Goal: Answer question/provide support: Share knowledge or assist other users

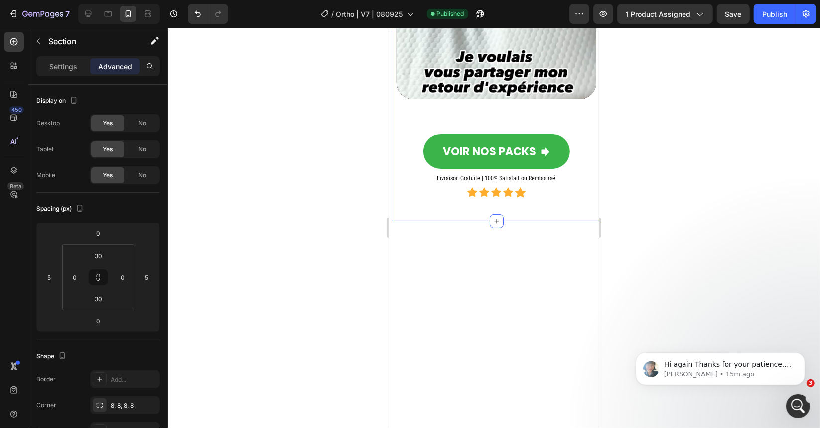
scroll to position [1903, 0]
click at [700, 366] on p "Hi again Thanks for your patience. Regarding your concern, you can install our …" at bounding box center [727, 365] width 129 height 10
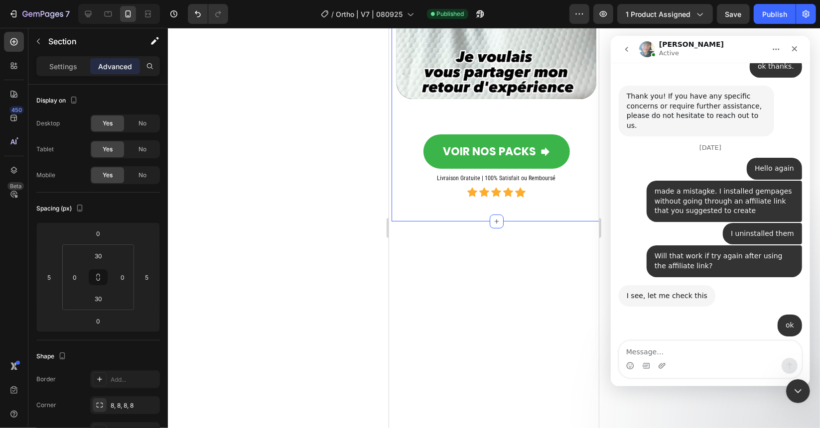
click at [679, 347] on textarea "Message…" at bounding box center [710, 349] width 182 height 17
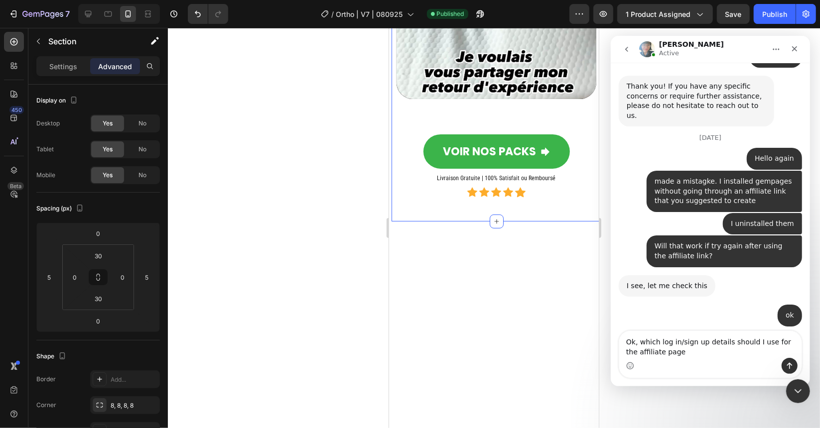
type textarea "Ok, which log in/sign up details should I use for the affiliate page?"
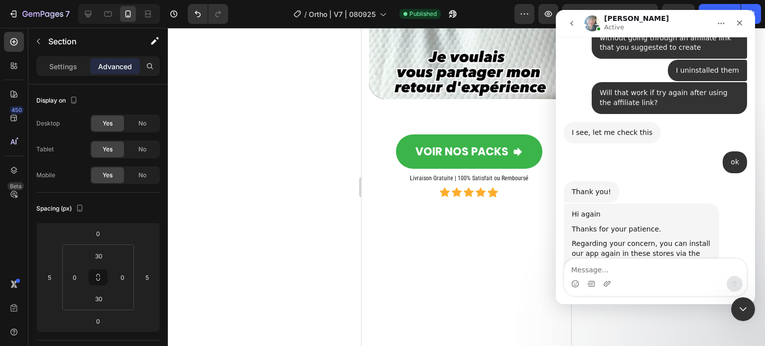
scroll to position [2039, 0]
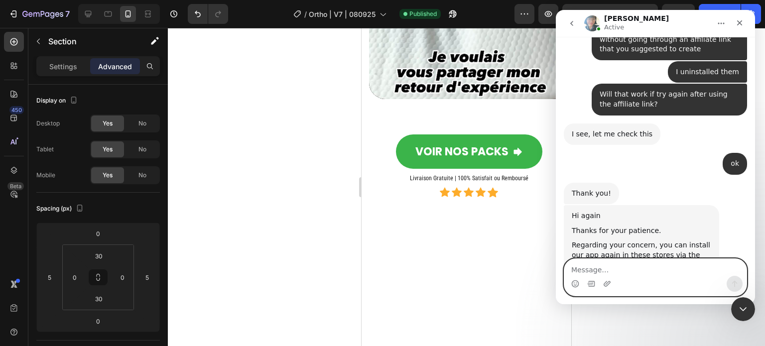
click at [649, 271] on textarea "Message…" at bounding box center [655, 267] width 182 height 17
paste textarea "Message…"
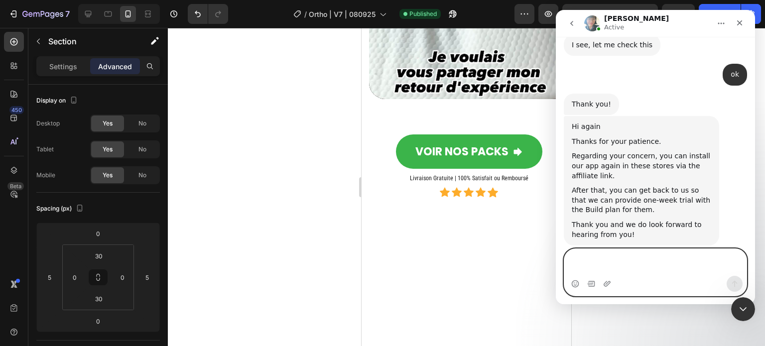
scroll to position [2138, 0]
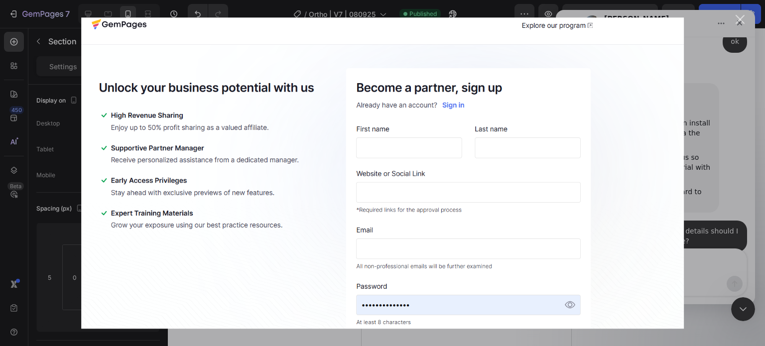
scroll to position [2176, 0]
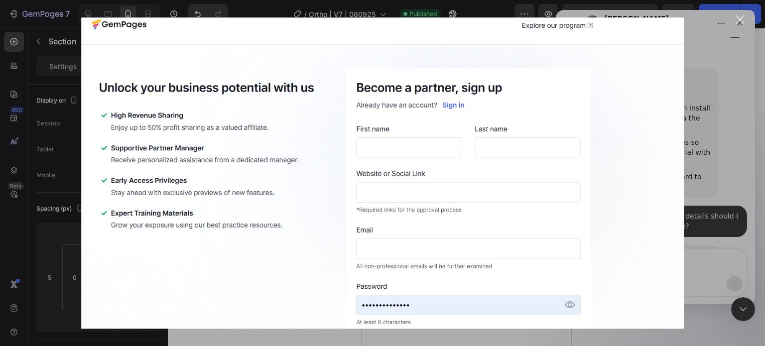
click at [693, 104] on div "Intercom messenger" at bounding box center [382, 173] width 765 height 346
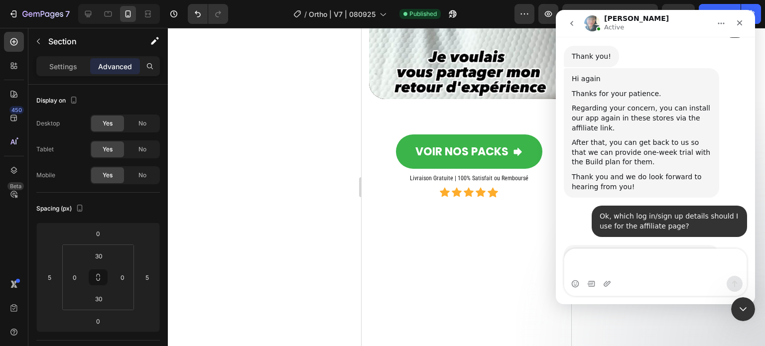
scroll to position [2187, 0]
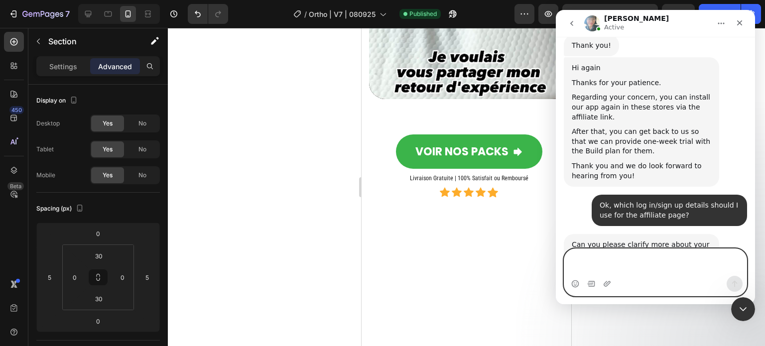
click at [673, 275] on textarea "Message…" at bounding box center [655, 262] width 182 height 27
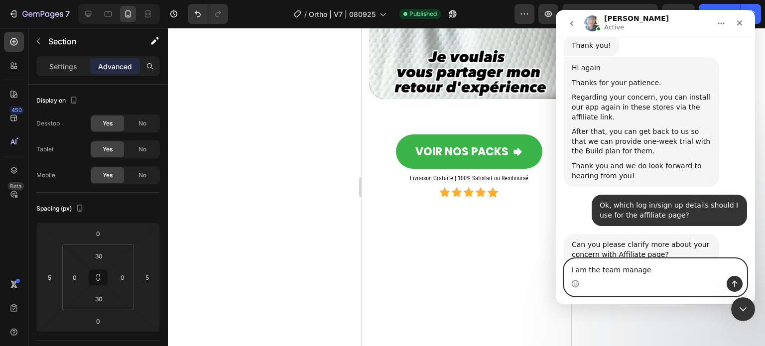
type textarea "I am the team manager"
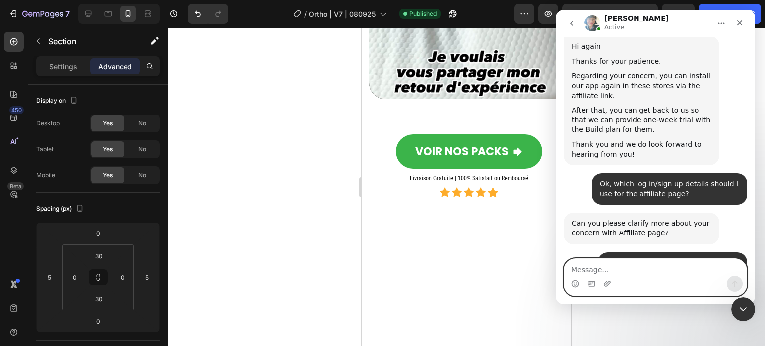
scroll to position [2216, 0]
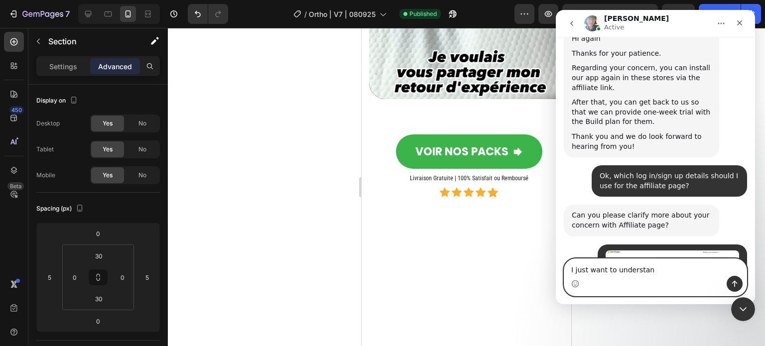
type textarea "I just want to understand"
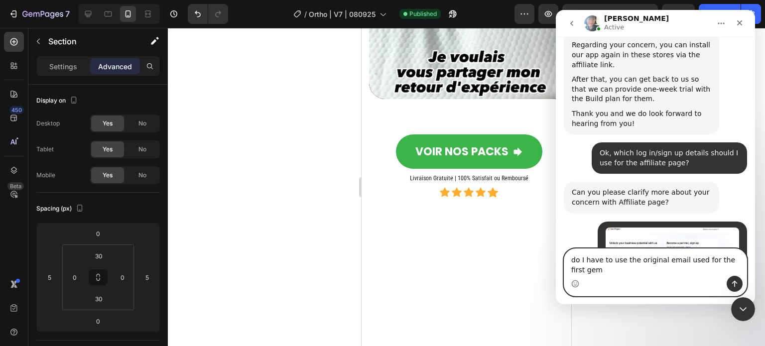
scroll to position [2249, 0]
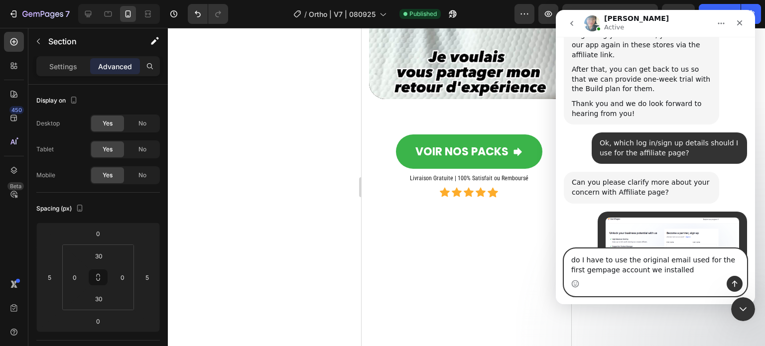
type textarea "do I have to use the original email used for the first gempage account we insta…"
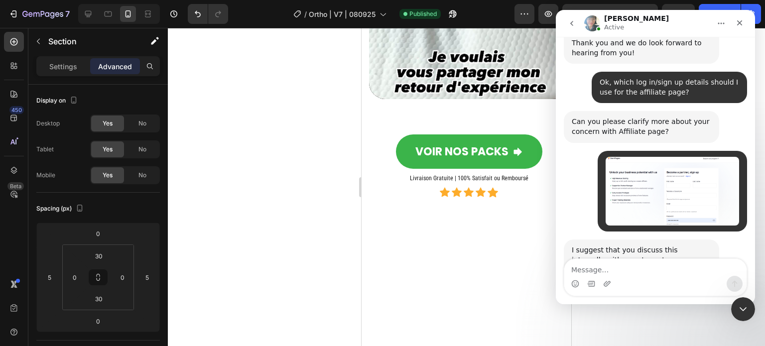
scroll to position [2321, 0]
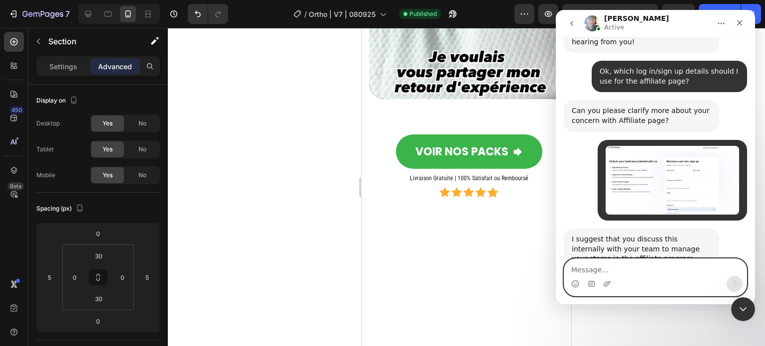
click at [632, 265] on textarea "Message…" at bounding box center [655, 267] width 182 height 17
type textarea "ok"
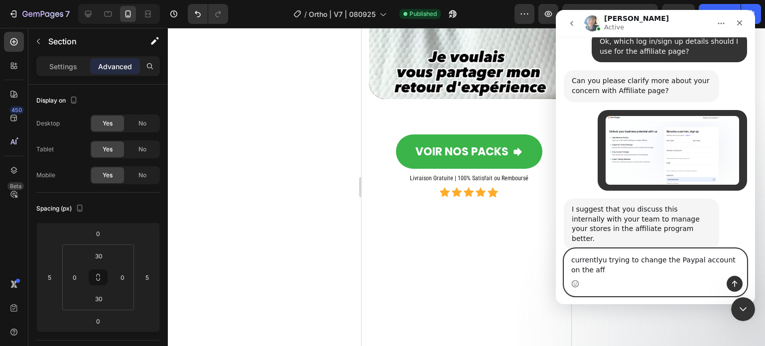
scroll to position [2361, 0]
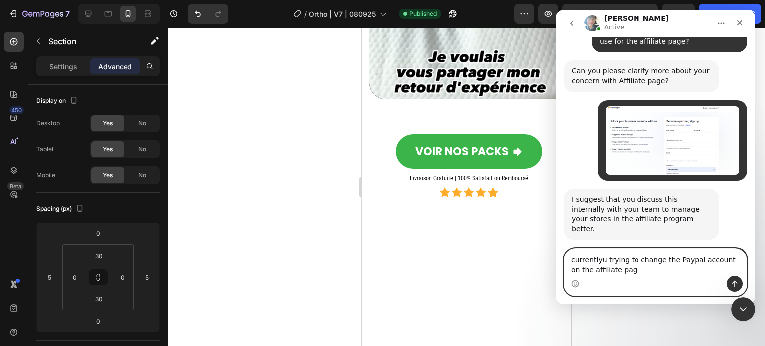
type textarea "currentlyu trying to change the Paypal account on the affiliate page"
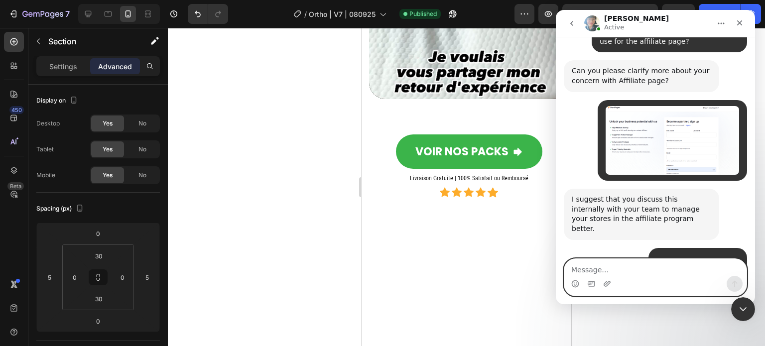
scroll to position [2383, 0]
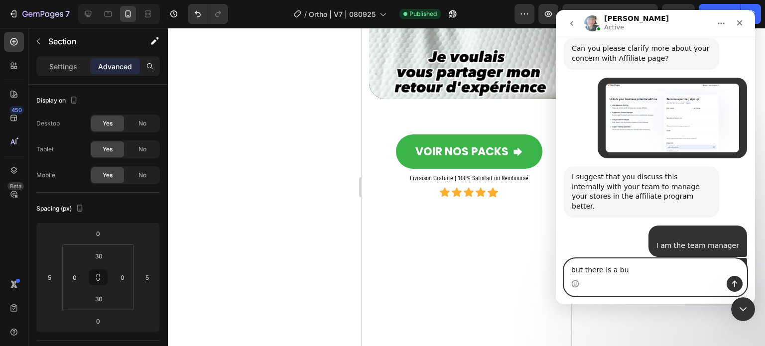
type textarea "but there is a bug"
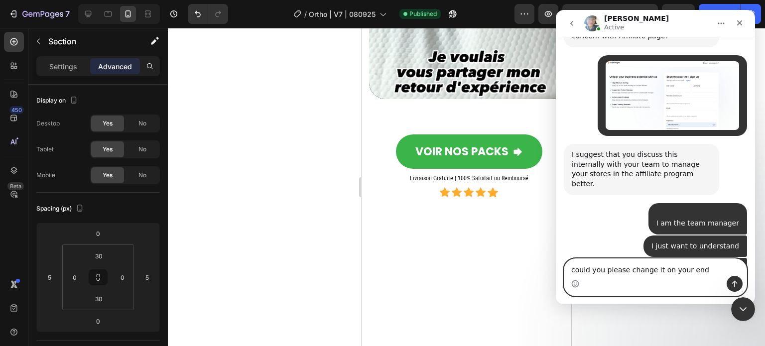
type textarea "could you please change it on your end?"
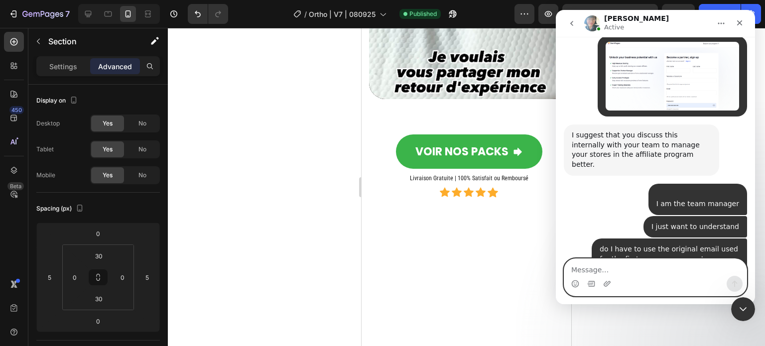
scroll to position [2428, 0]
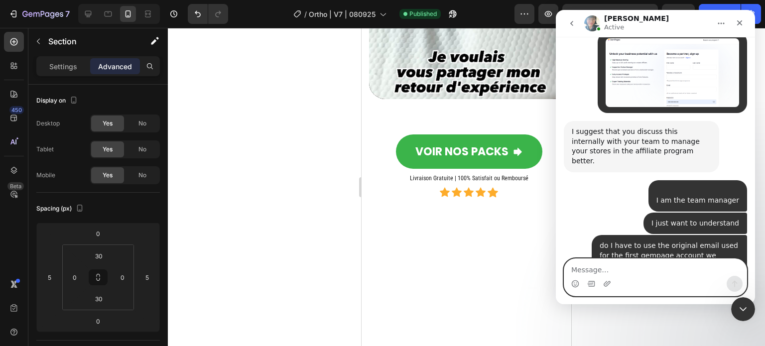
click at [637, 271] on textarea "Message…" at bounding box center [655, 267] width 182 height 17
paste textarea "T"
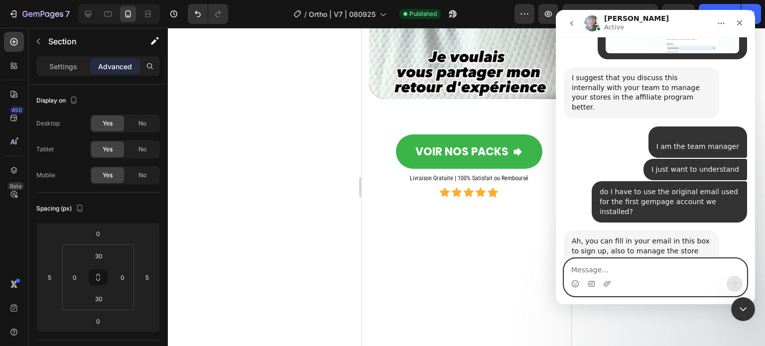
scroll to position [2483, 0]
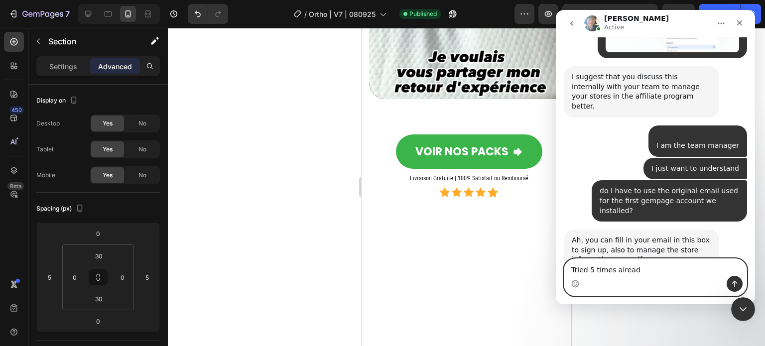
type textarea "Tried 5 times already"
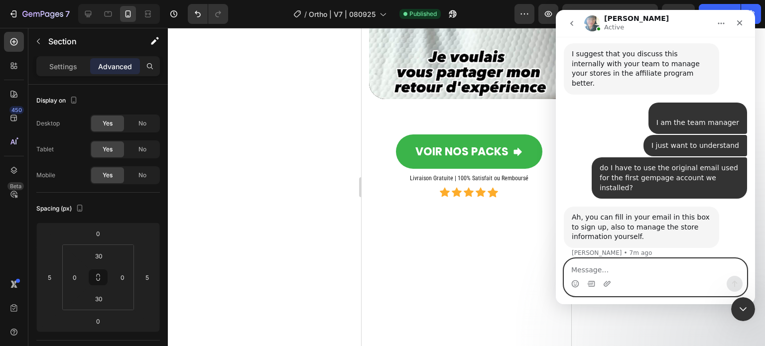
click at [635, 268] on textarea "Message…" at bounding box center [655, 267] width 182 height 17
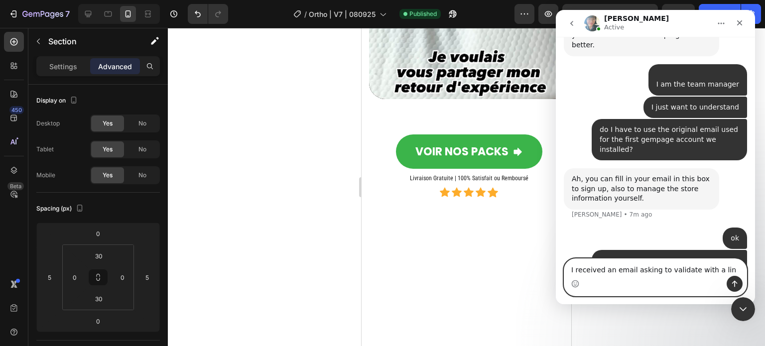
type textarea "I received an email asking to validate with a link"
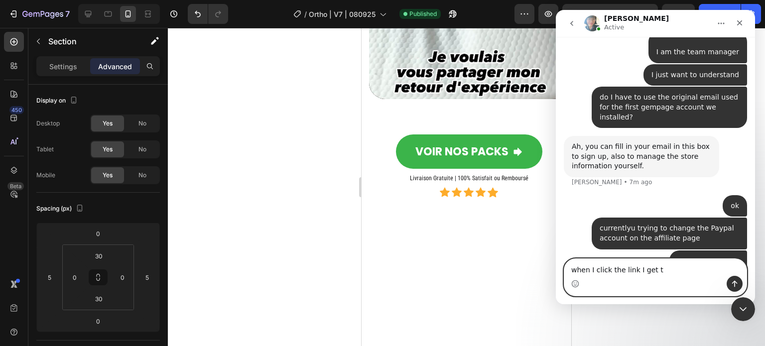
scroll to position [2538, 0]
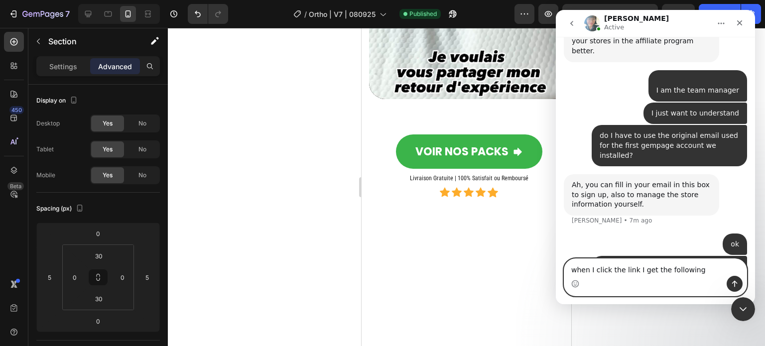
type textarea "when I click the link I get the following"
paste textarea "Message…"
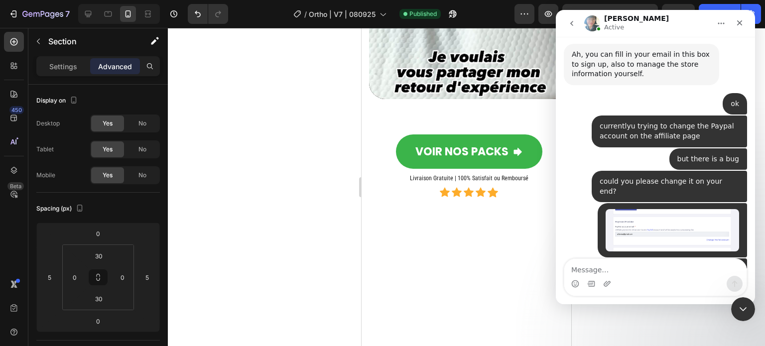
scroll to position [2670, 0]
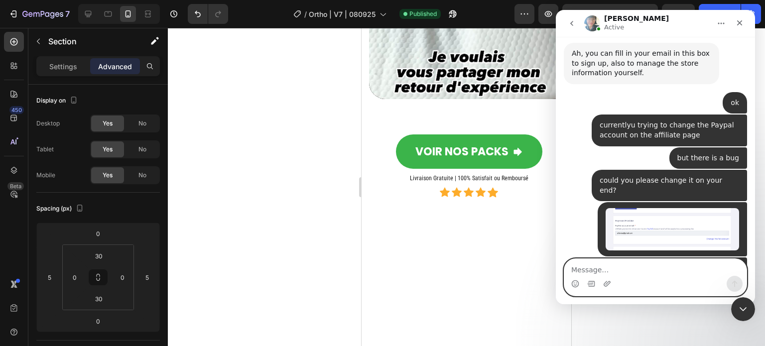
click at [607, 270] on textarea "Message…" at bounding box center [655, 267] width 182 height 17
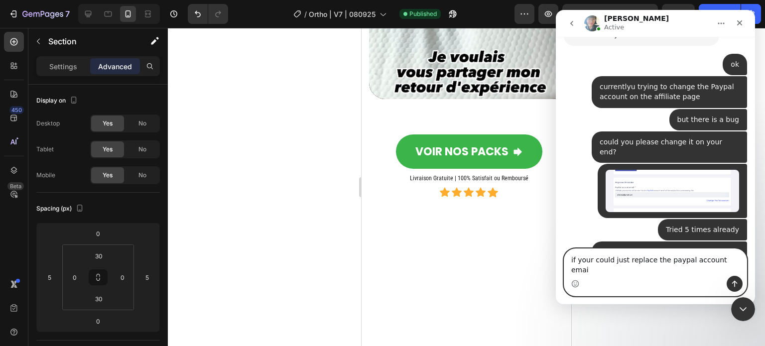
type textarea "if your could just replace the paypal account email"
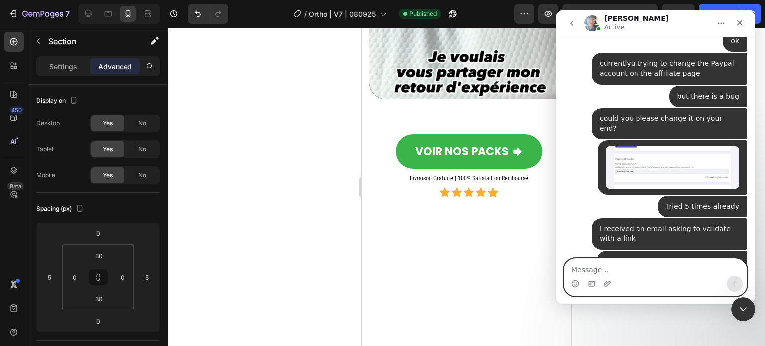
scroll to position [2748, 0]
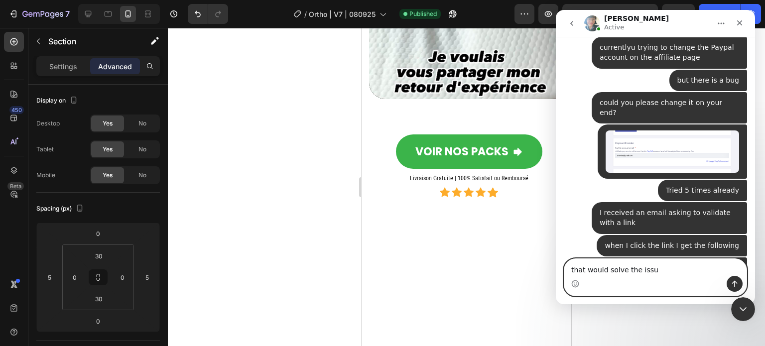
type textarea "that would solve the issue"
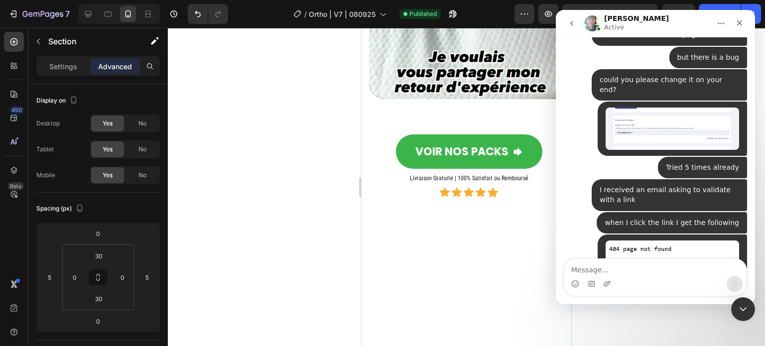
scroll to position [2811, 0]
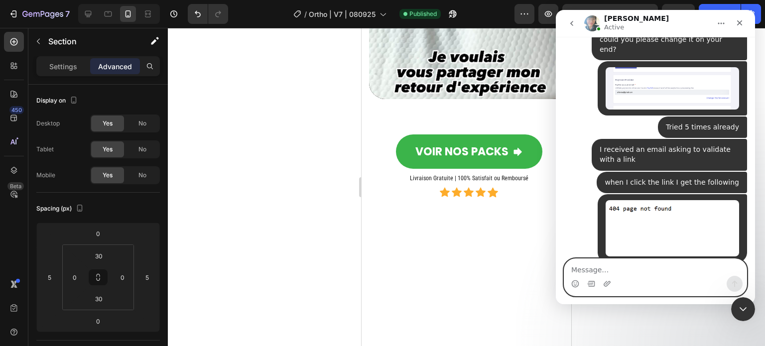
click at [659, 273] on textarea "Message…" at bounding box center [655, 267] width 182 height 17
click at [667, 271] on textarea "Message…" at bounding box center [655, 267] width 182 height 17
drag, startPoint x: 602, startPoint y: 276, endPoint x: 544, endPoint y: 269, distance: 58.1
click html "[PERSON_NAME] Active We're on GMT + 7 timezone and may get back to you shortly!…"
type textarea "y"
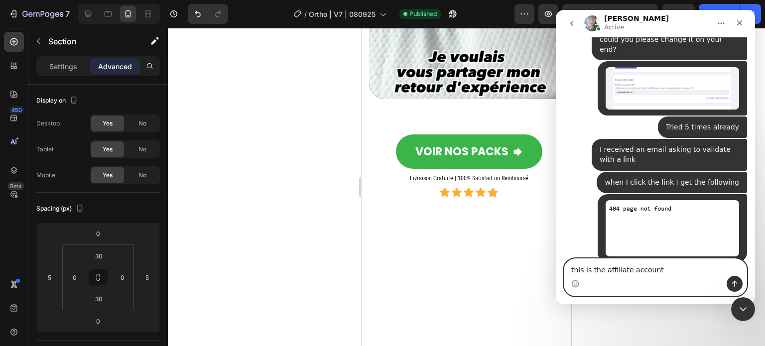
click at [600, 274] on textarea "this is the affiliate account" at bounding box center [655, 267] width 182 height 17
click at [599, 274] on textarea "this is the affiliate account" at bounding box center [655, 267] width 182 height 17
type textarea "Can you update me here instead?"
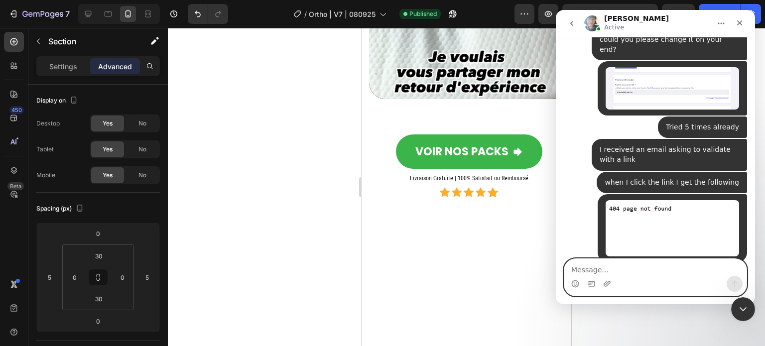
scroll to position [2840, 0]
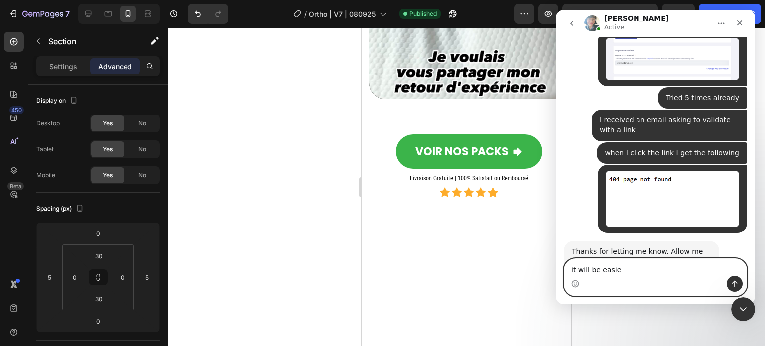
type textarea "it will be easier"
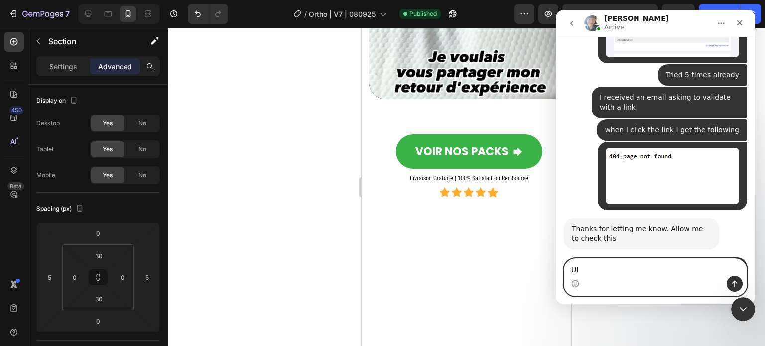
type textarea "U"
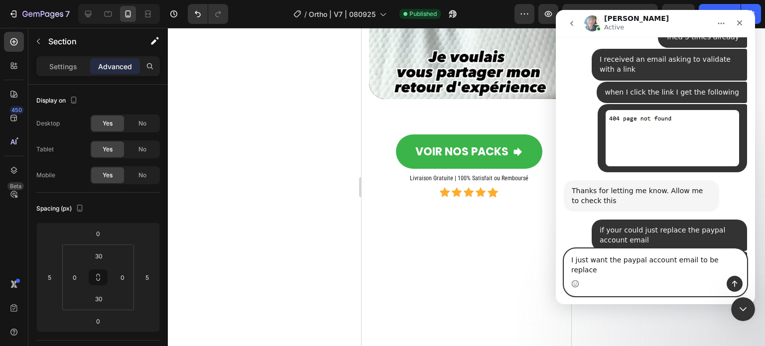
type textarea "I just want the paypal account email to be replaced"
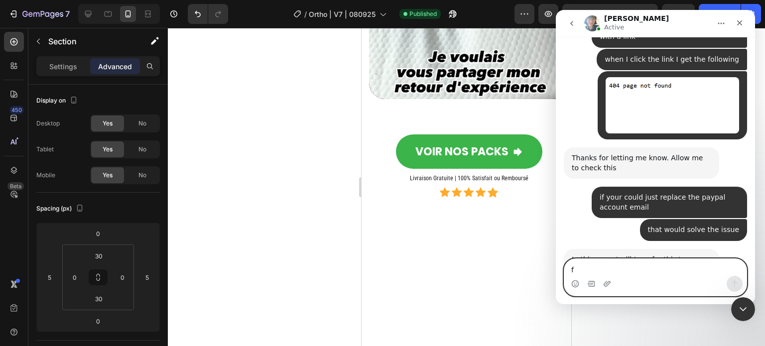
scroll to position [2896, 0]
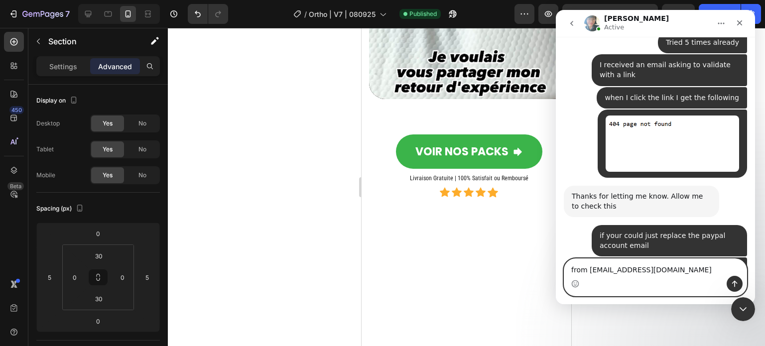
type textarea "from [EMAIL_ADDRESS][DOMAIN_NAME]"
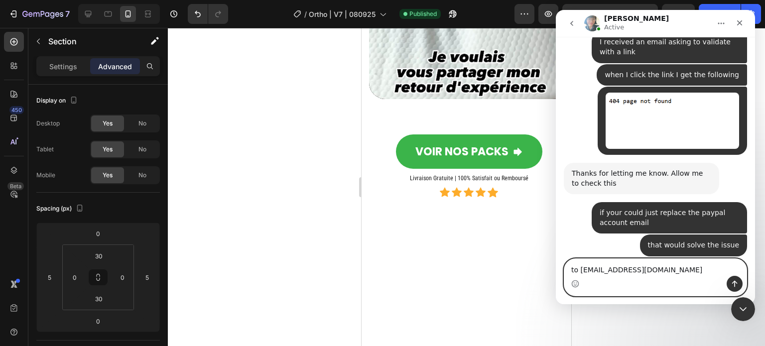
type textarea "to [EMAIL_ADDRESS][DOMAIN_NAME]"
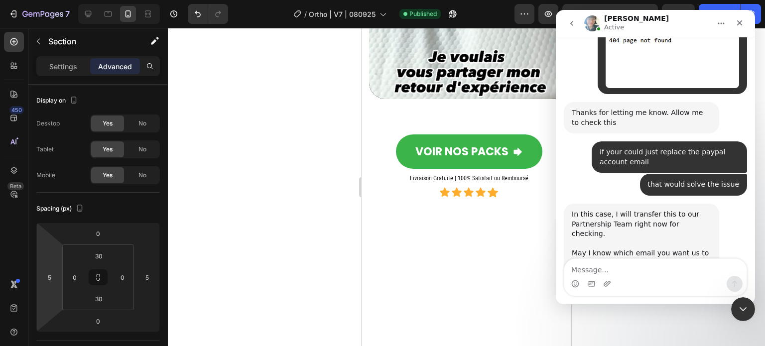
scroll to position [2990, 0]
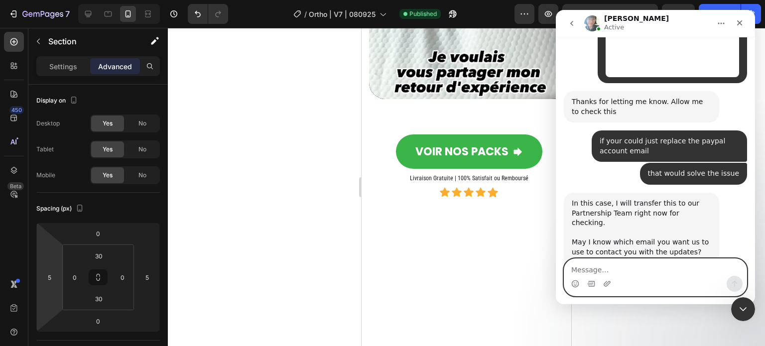
click at [622, 271] on textarea "Message…" at bounding box center [655, 267] width 182 height 17
type textarea "[EMAIL_ADDRESS][DOMAIN_NAME]"
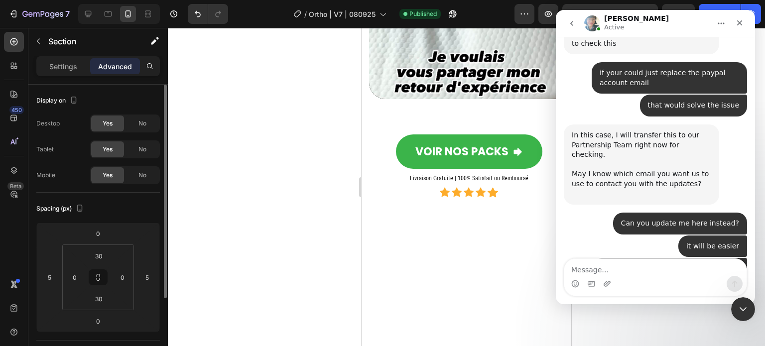
scroll to position [3059, 0]
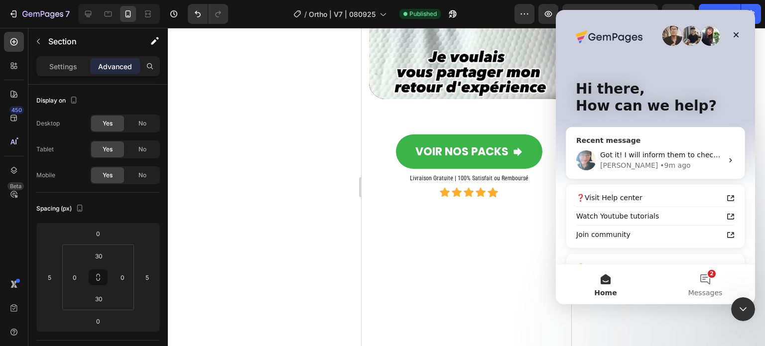
click at [648, 155] on span "Got it! I will inform them to check this and will get back to you soon." at bounding box center [719, 155] width 239 height 8
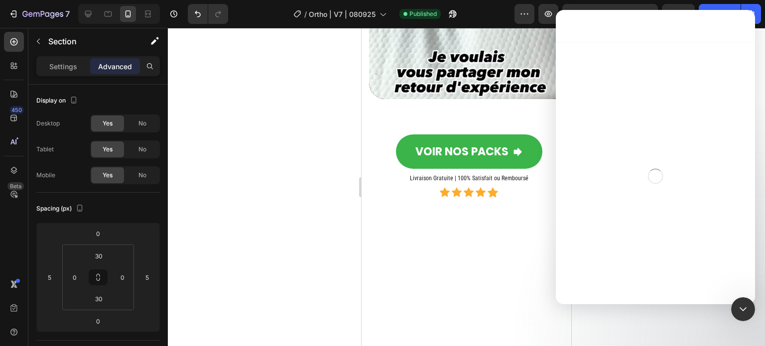
click at [609, 276] on div "Intercom messenger" at bounding box center [655, 173] width 199 height 263
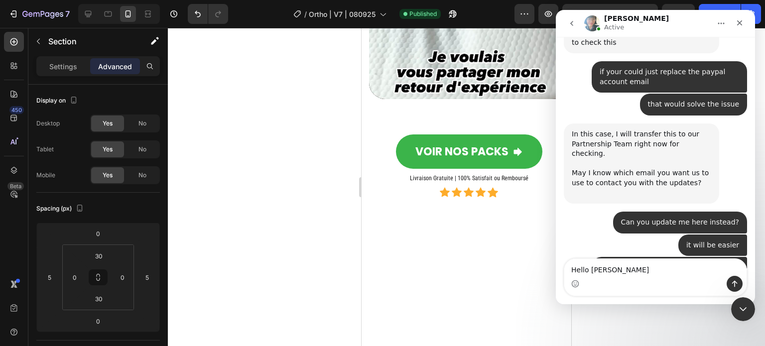
type textarea "Hello again"
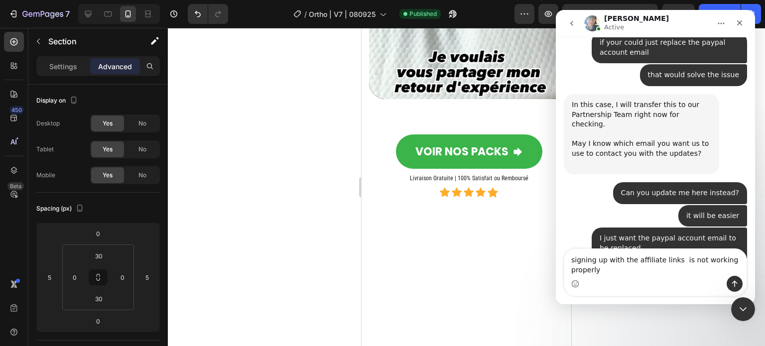
type textarea "signing up with the affiliate links is not working properlyu"
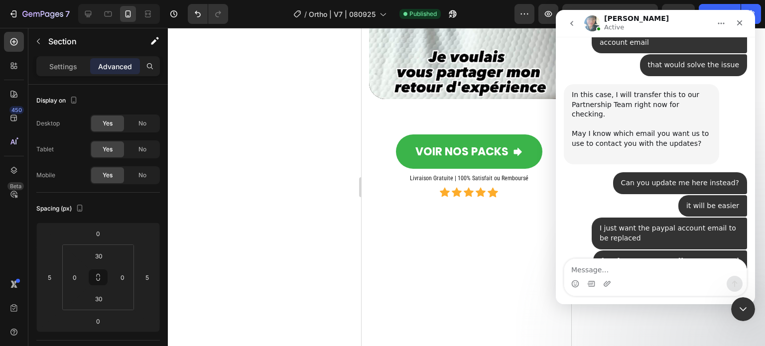
scroll to position [3122, 0]
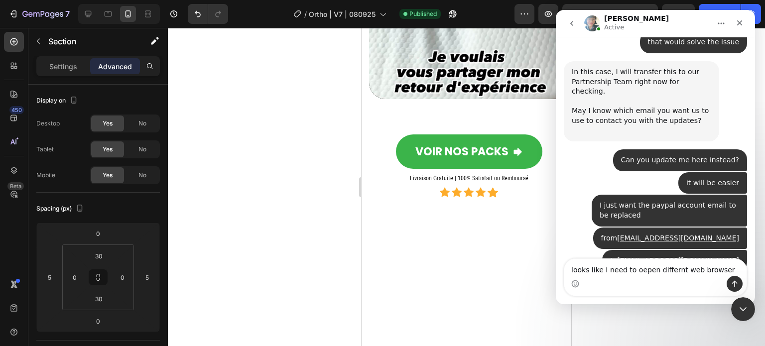
type textarea "looks like I need to oepen differnt web browsers"
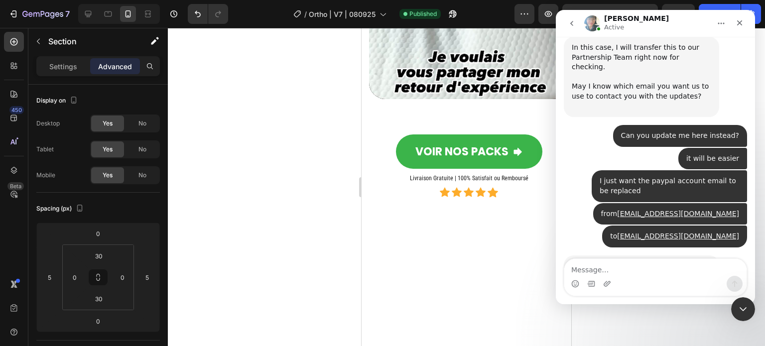
scroll to position [3154, 0]
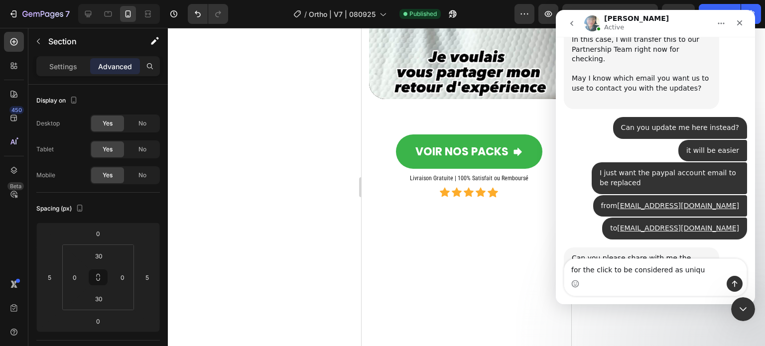
type textarea "for the click to be considered as unique"
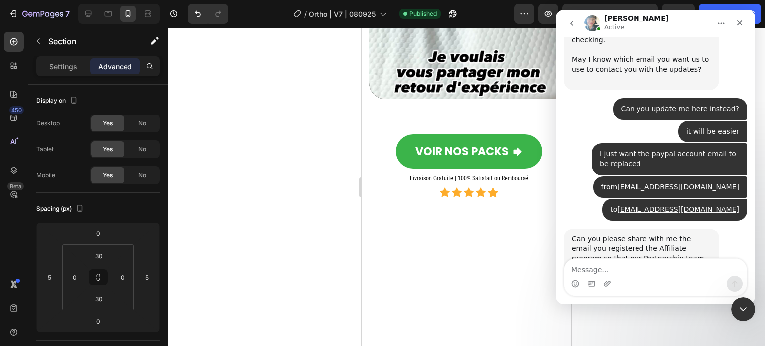
scroll to position [3176, 0]
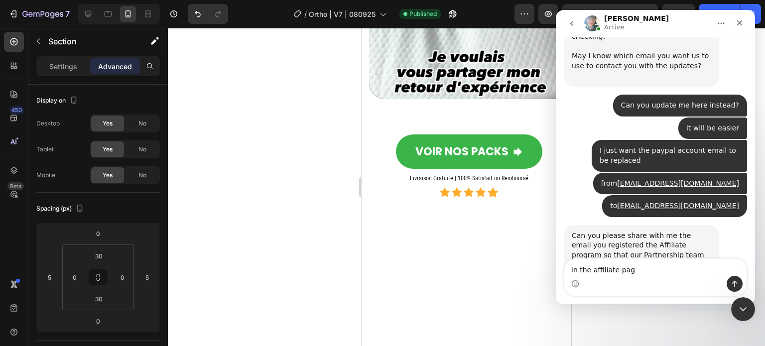
type textarea "in the affiliate page"
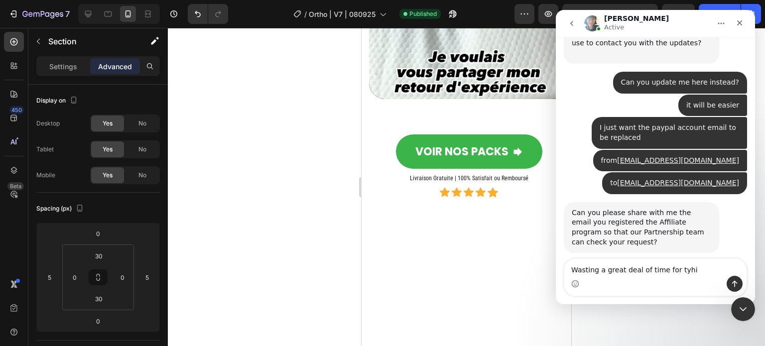
type textarea "Wasting a great deal of time for tyhis"
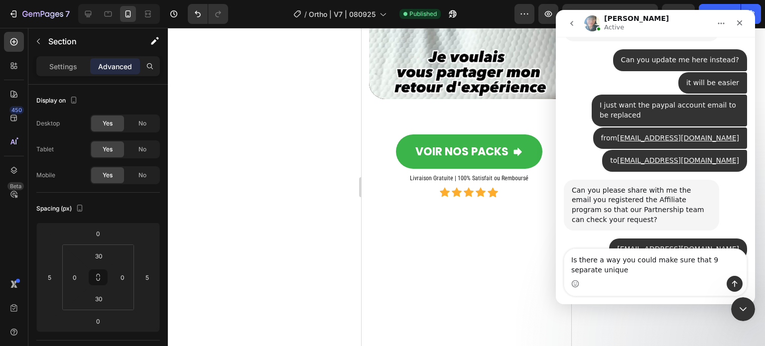
scroll to position [3232, 0]
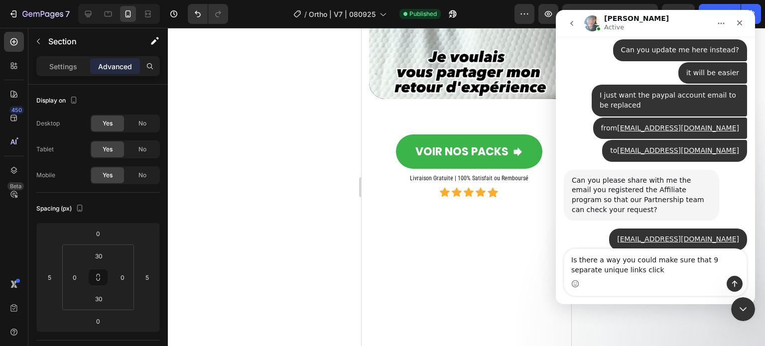
type textarea "Is there a way you could make sure that 9 separate unique links clicks"
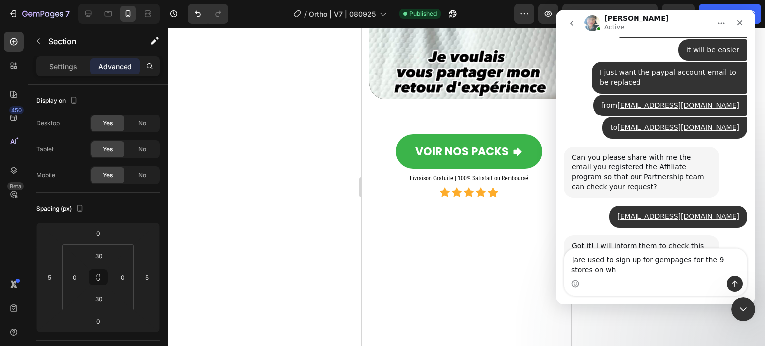
scroll to position [3265, 0]
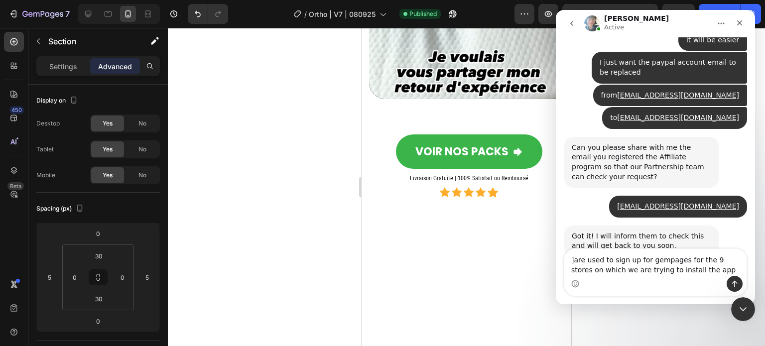
type textarea "]are used to sign up for gempages for the 9 stores on which we are trying to in…"
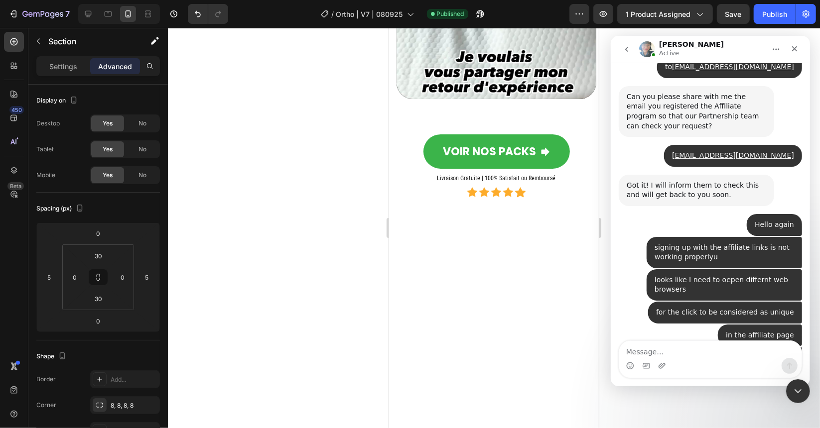
scroll to position [3343, 0]
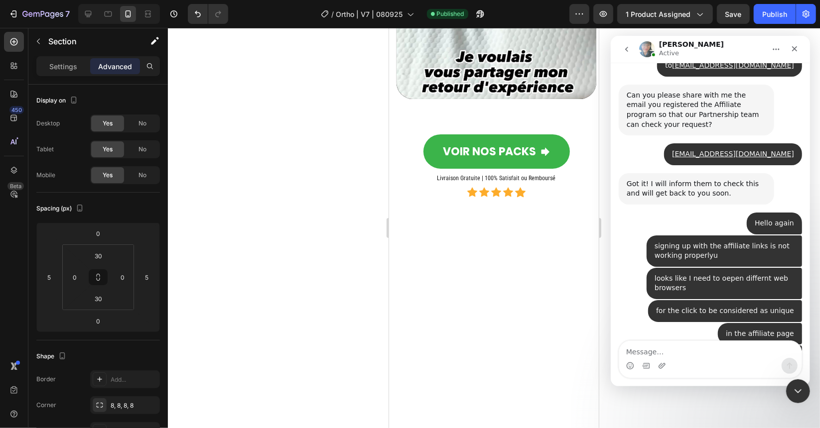
click at [694, 356] on textarea "Message…" at bounding box center [710, 349] width 182 height 17
type textarea "ok"
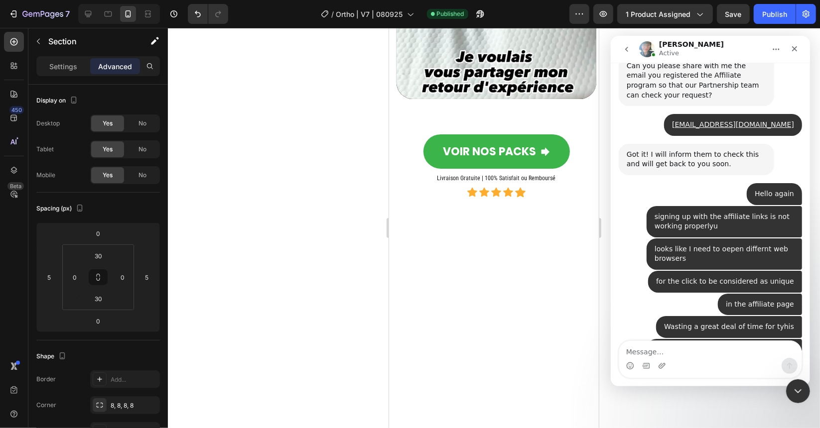
click at [679, 347] on textarea "Message…" at bounding box center [710, 349] width 182 height 17
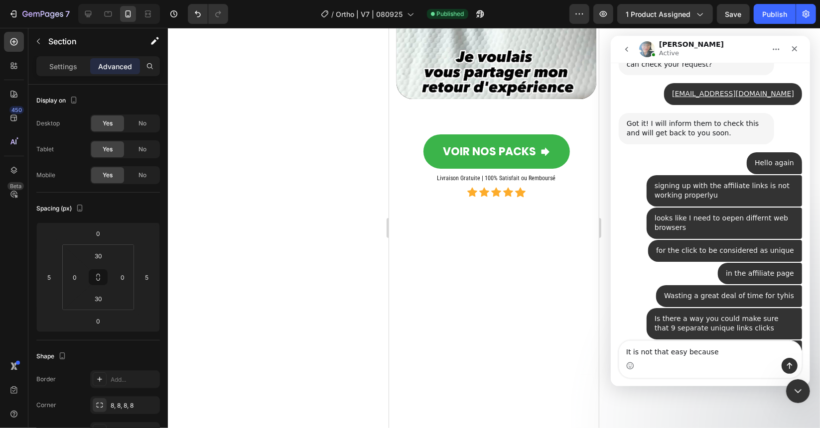
scroll to position [3411, 0]
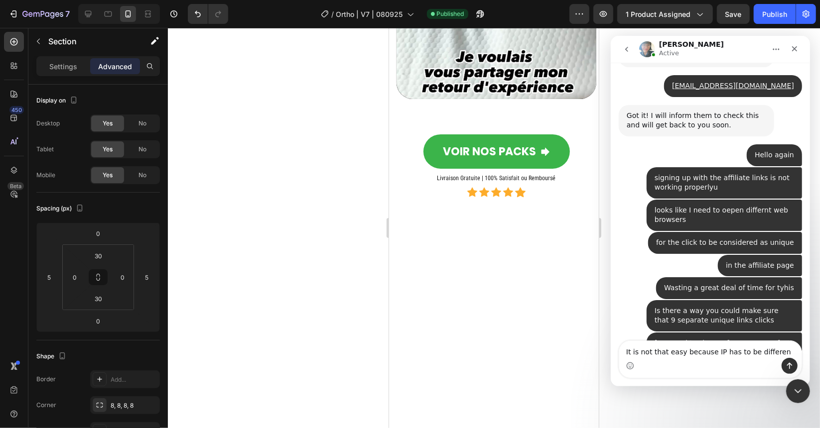
type textarea "It is not that easy because IP has to be different"
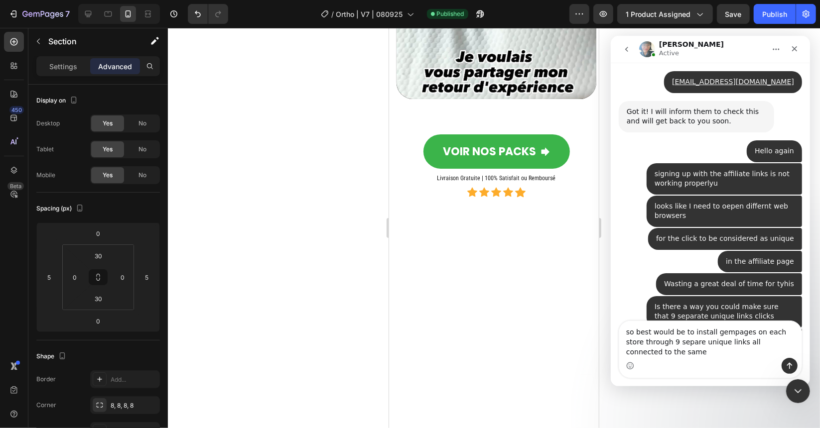
scroll to position [3425, 0]
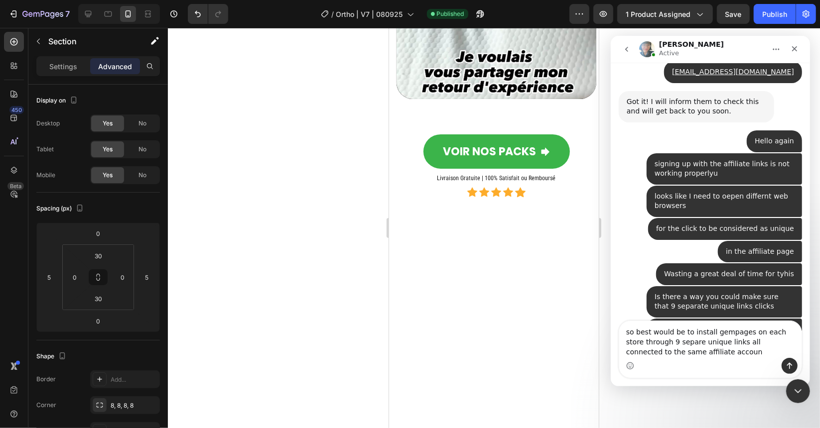
type textarea "so best would be to install gempages on each store through 9 separe unique link…"
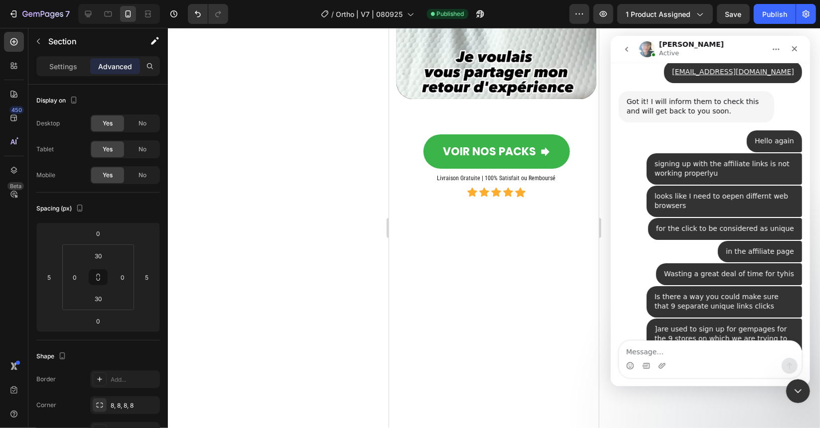
scroll to position [3447, 0]
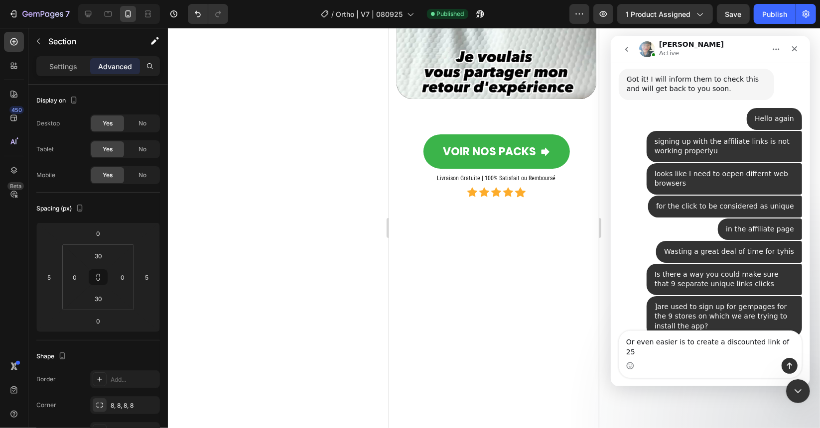
type textarea "Or even easier is to create a discounted link of 25%"
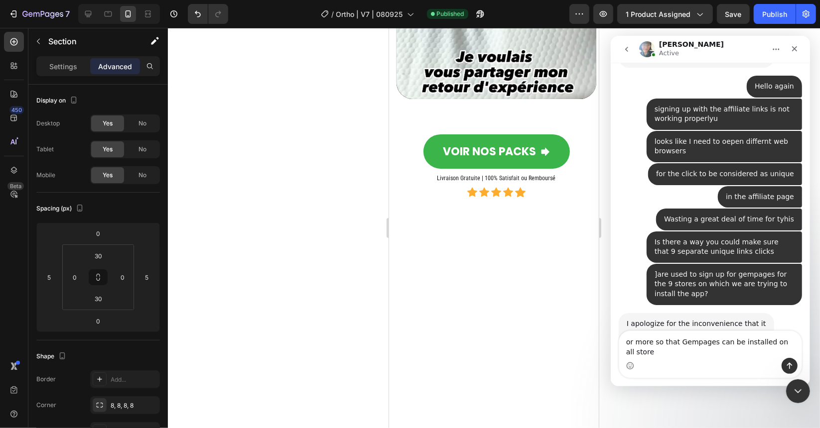
type textarea "or more so that Gempages can be installed on all stores"
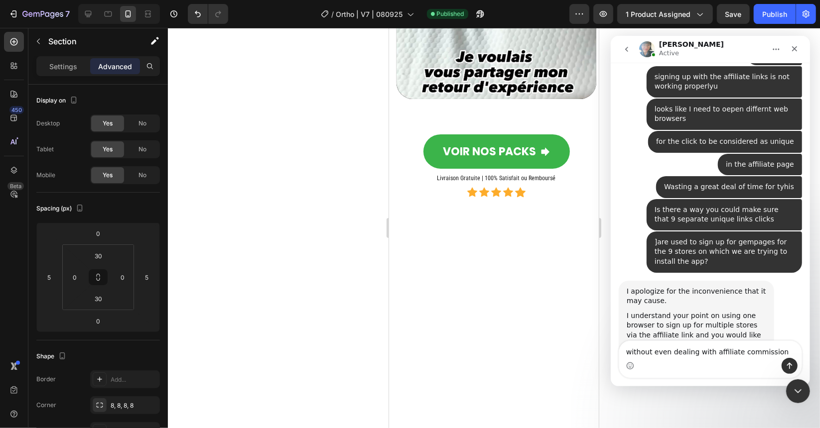
type textarea "without even dealing with affiliate commissions"
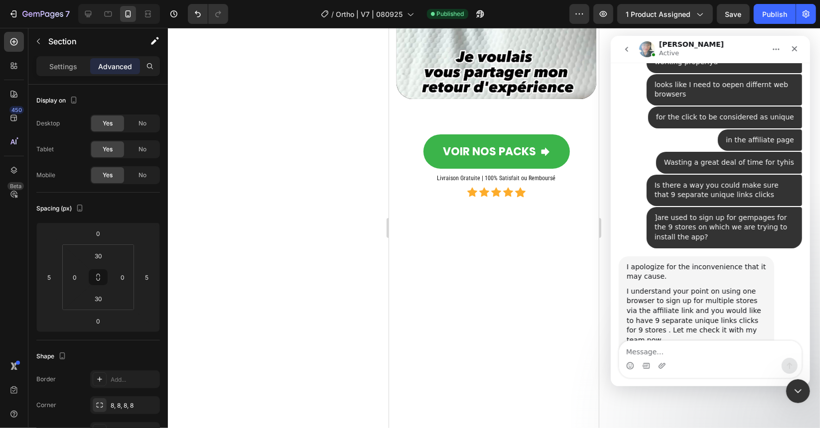
scroll to position [3545, 0]
